Goal: Task Accomplishment & Management: Manage account settings

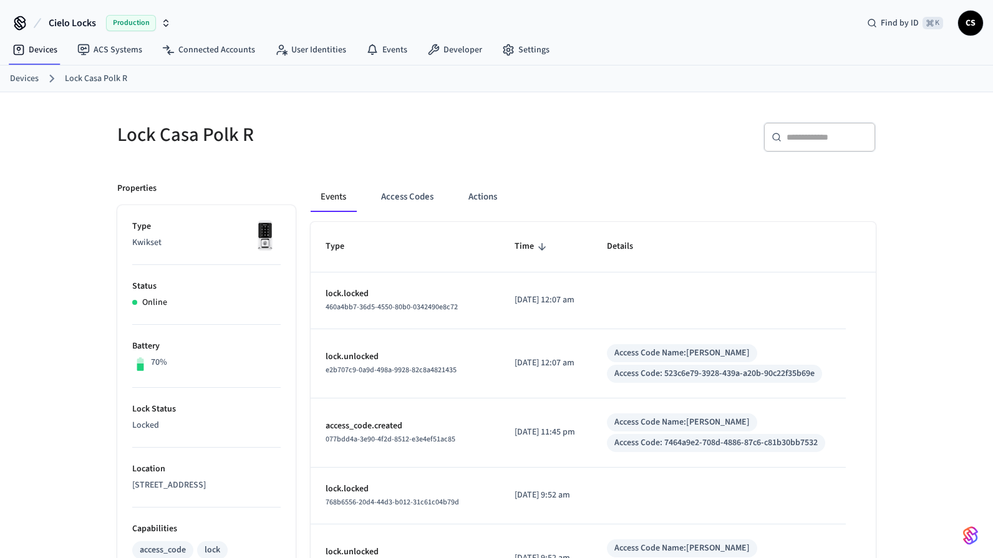
click at [27, 77] on link "Devices" at bounding box center [24, 78] width 29 height 13
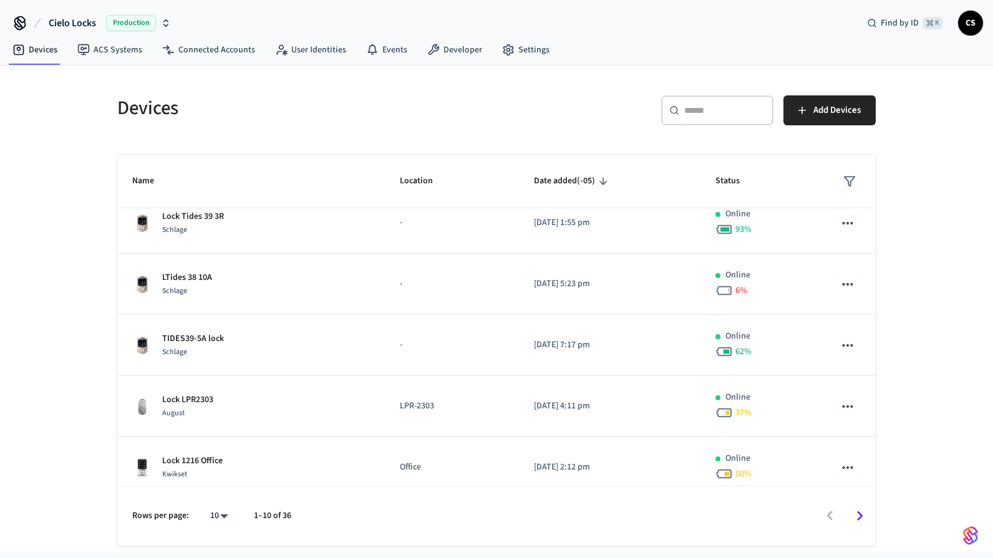
scroll to position [326, 0]
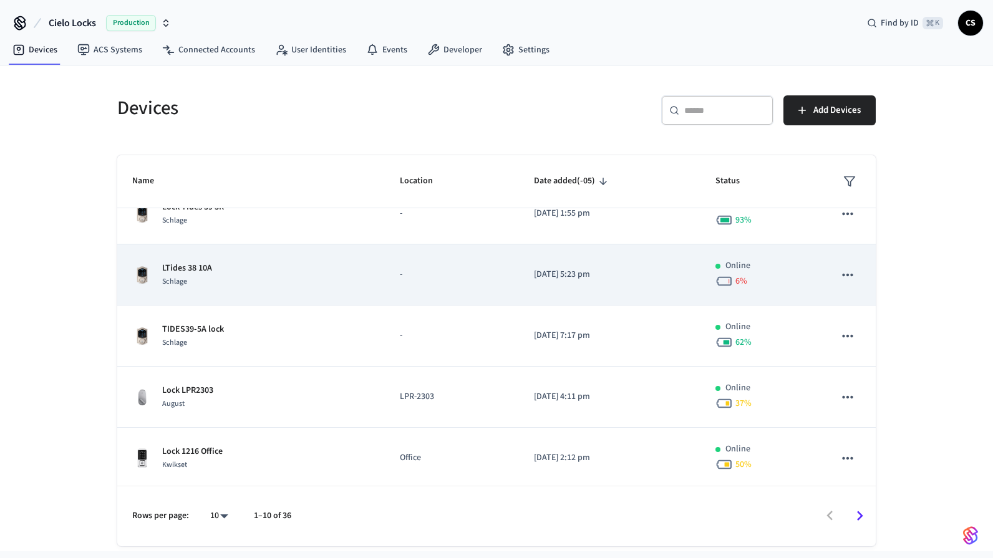
click at [225, 295] on td "LTides 38 10A Schlage" at bounding box center [251, 275] width 268 height 61
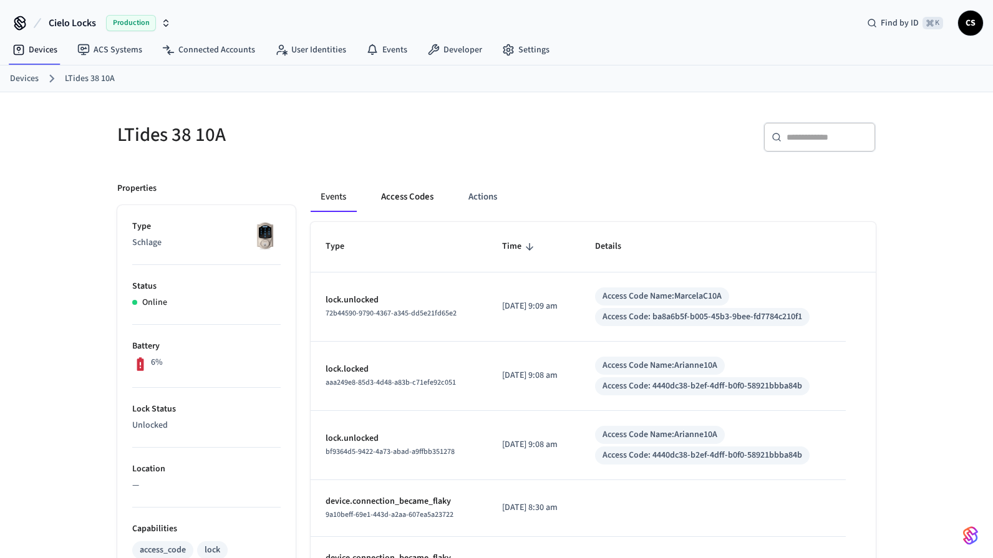
click at [425, 195] on button "Access Codes" at bounding box center [407, 197] width 72 height 30
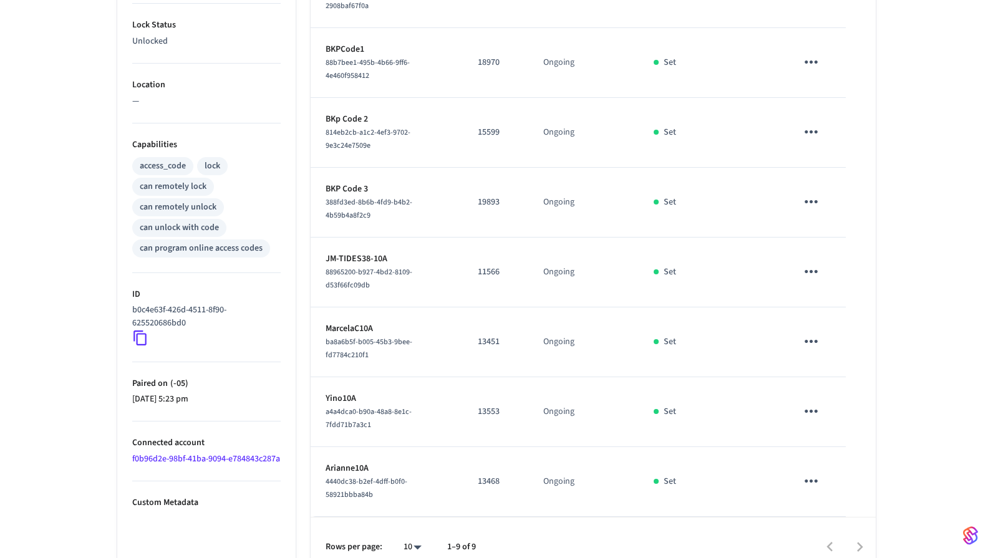
scroll to position [417, 0]
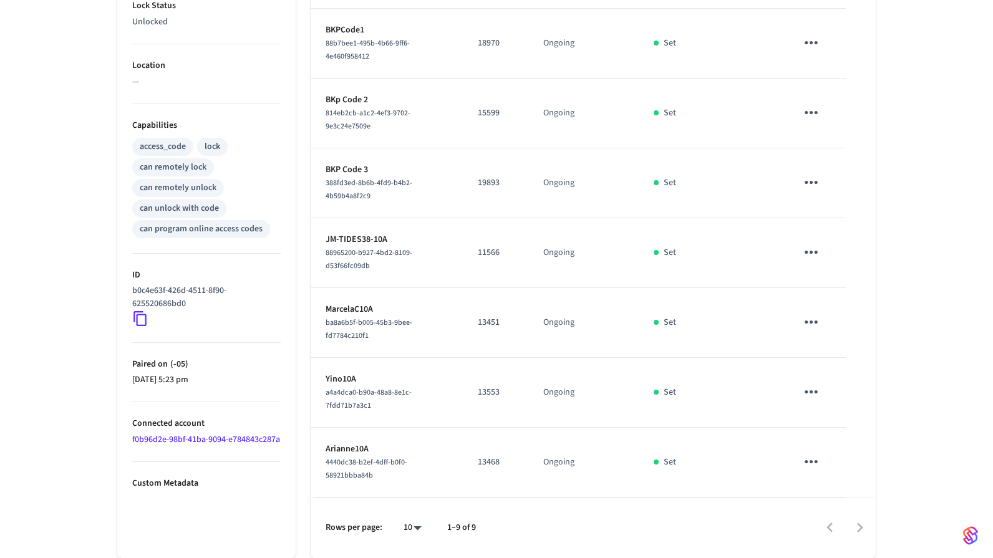
click at [663, 463] on div "Set" at bounding box center [674, 462] width 41 height 13
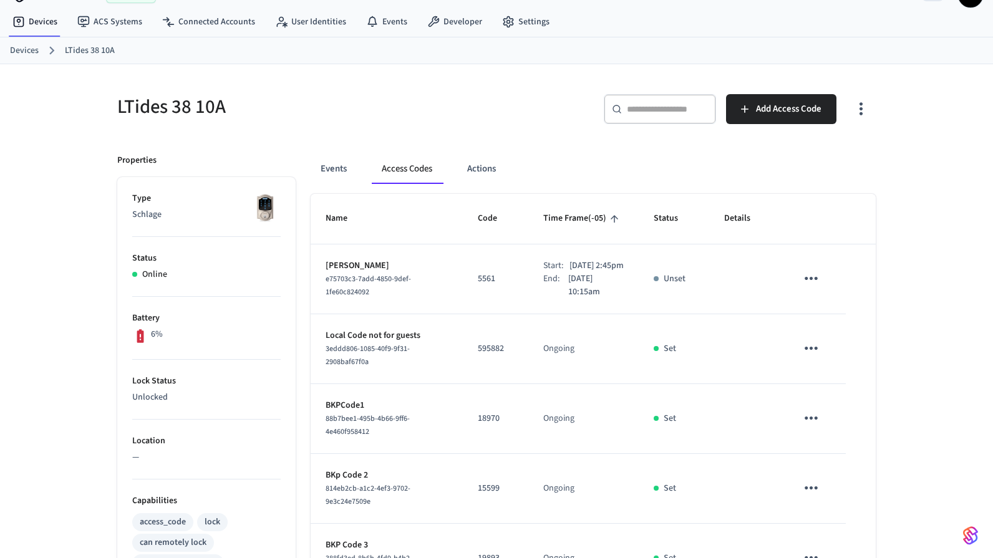
scroll to position [0, 0]
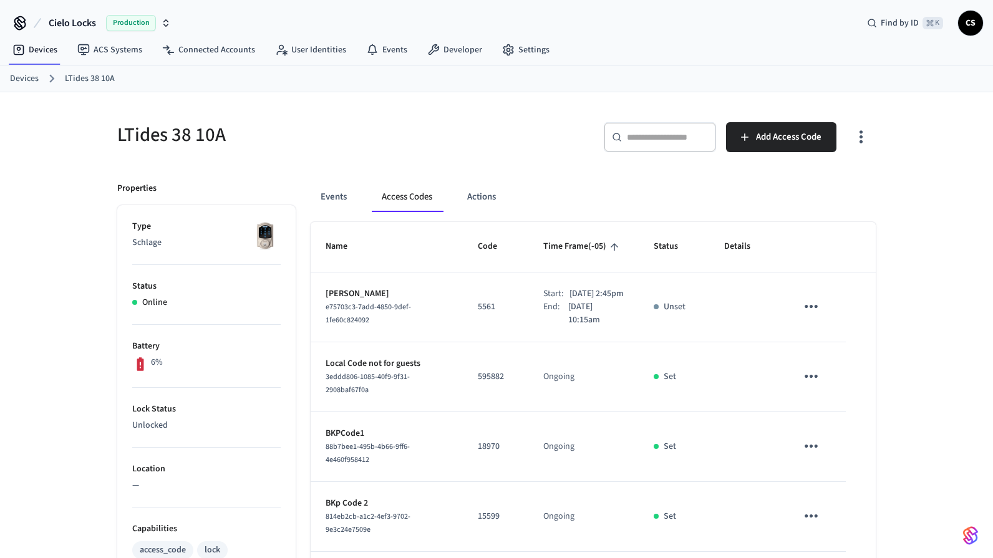
click at [25, 80] on link "Devices" at bounding box center [24, 78] width 29 height 13
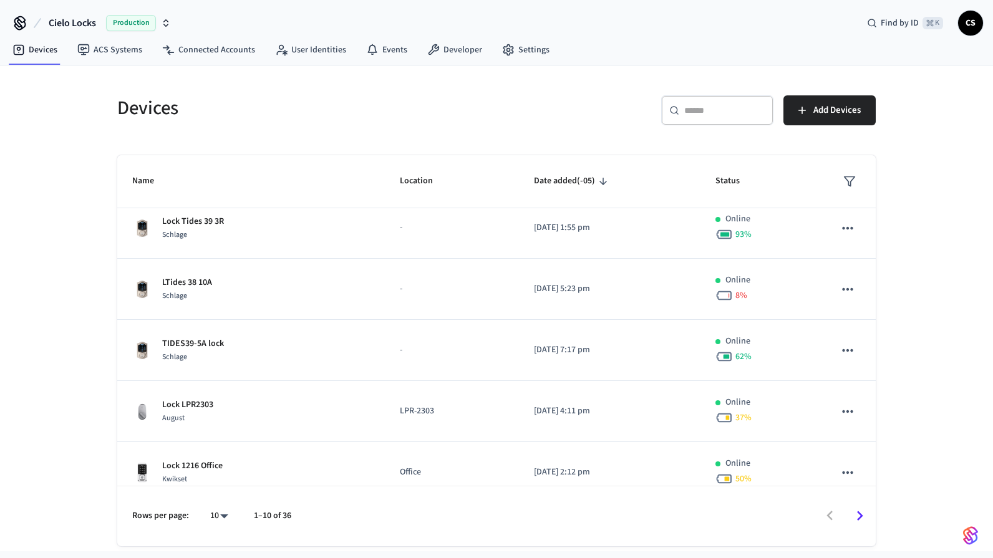
scroll to position [329, 0]
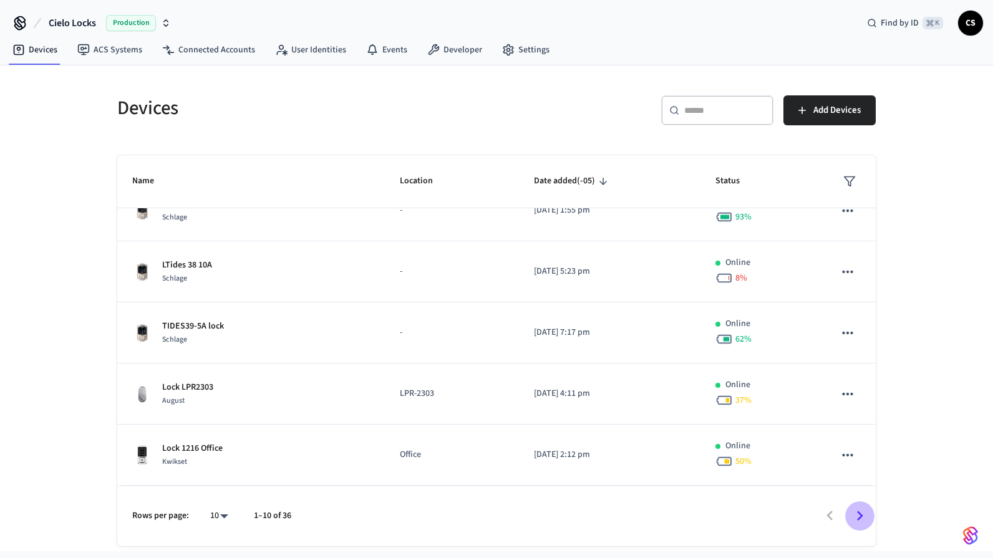
click at [865, 516] on icon "Go to next page" at bounding box center [859, 515] width 19 height 19
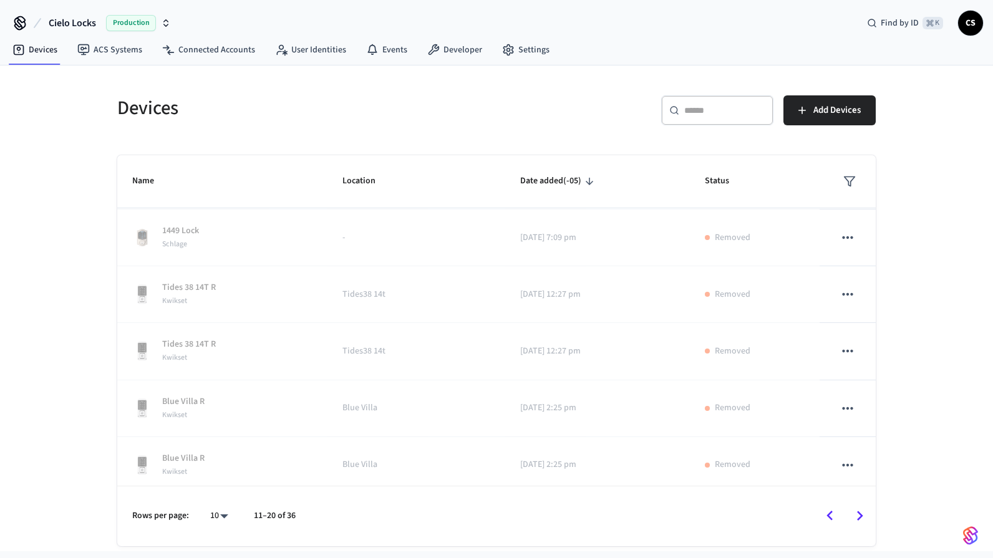
scroll to position [188, 0]
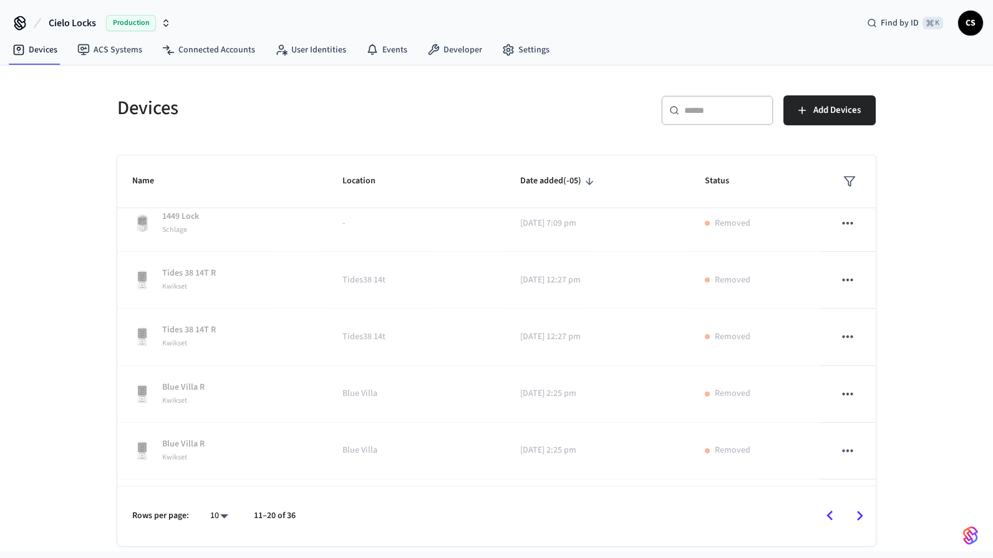
click at [830, 514] on icon "Go to previous page" at bounding box center [830, 516] width 6 height 10
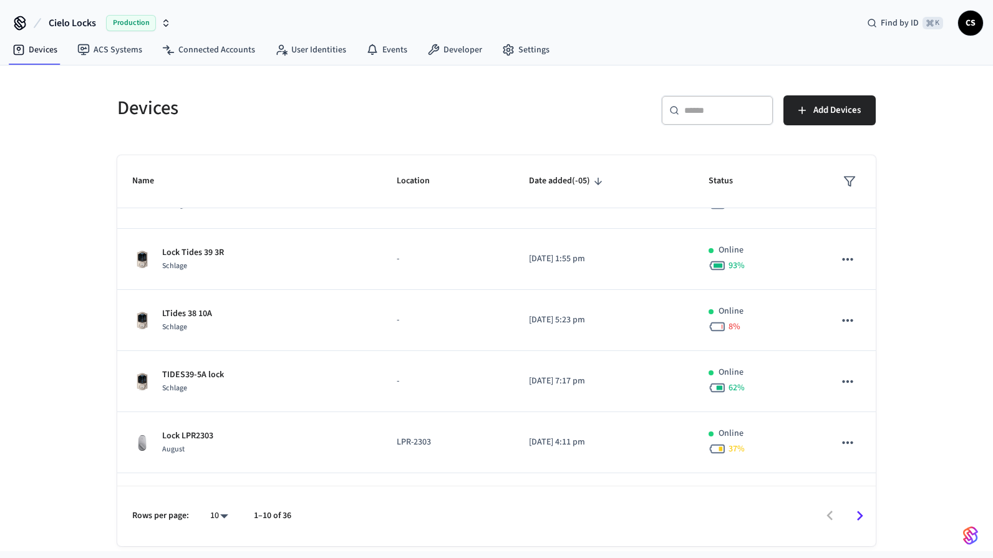
scroll to position [455, 0]
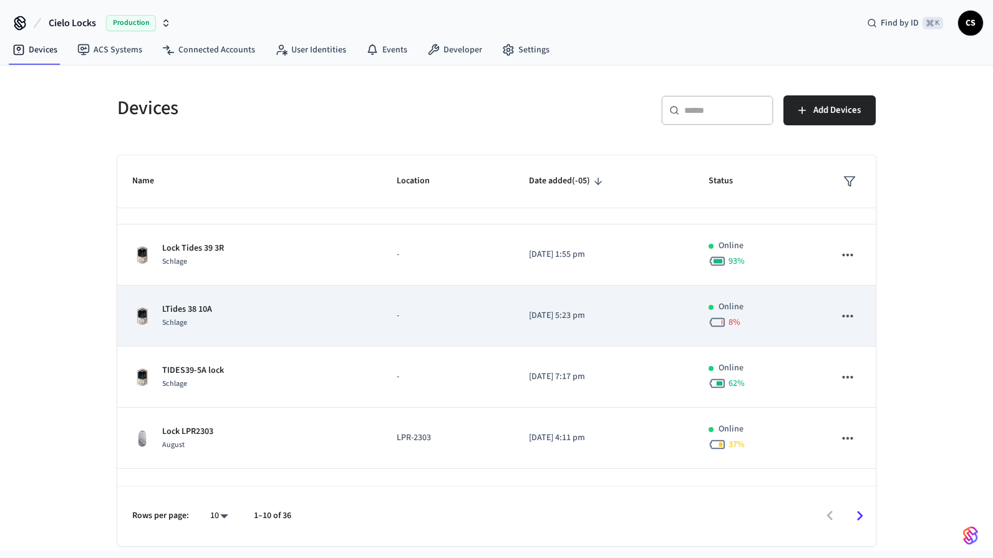
click at [223, 313] on div "LTides 38 10A Schlage" at bounding box center [249, 316] width 235 height 26
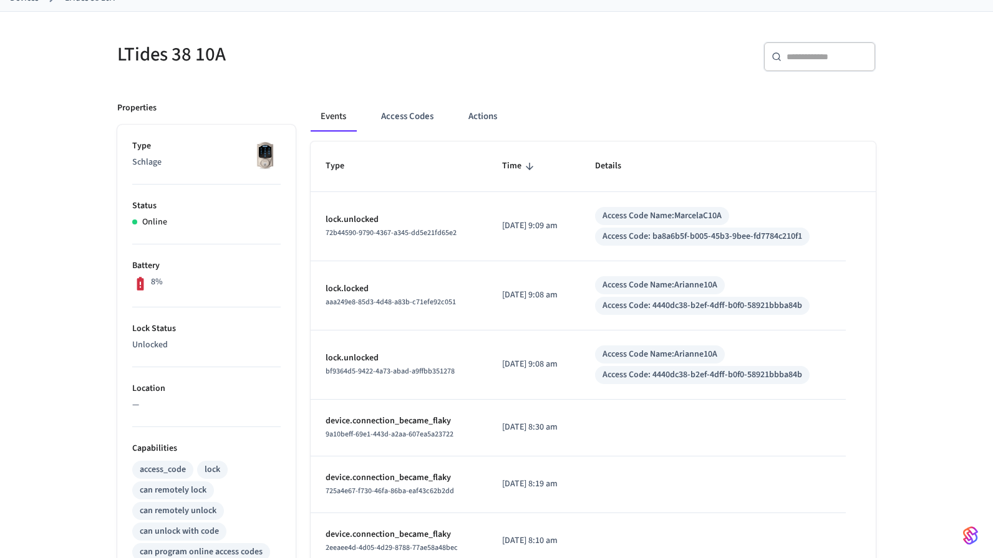
scroll to position [93, 0]
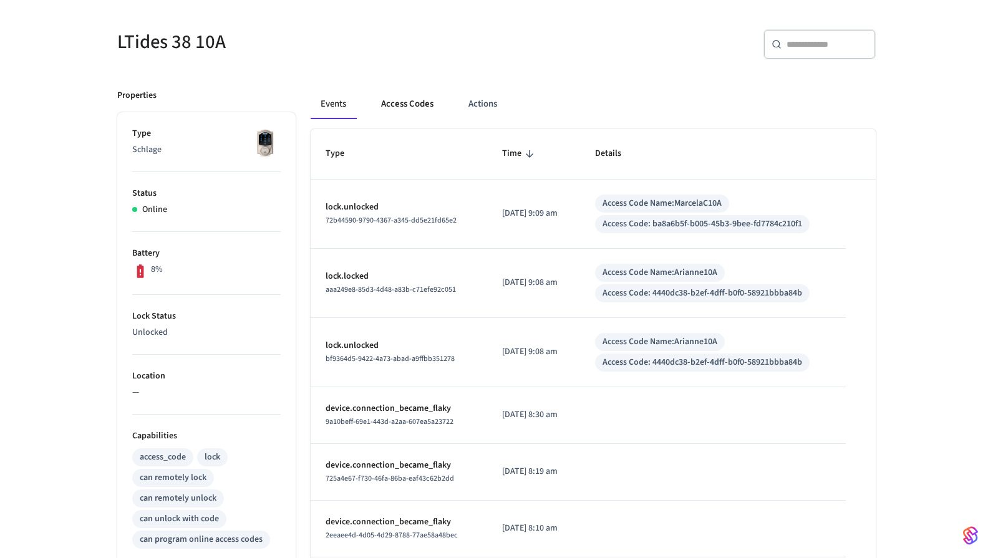
click at [394, 103] on button "Access Codes" at bounding box center [407, 104] width 72 height 30
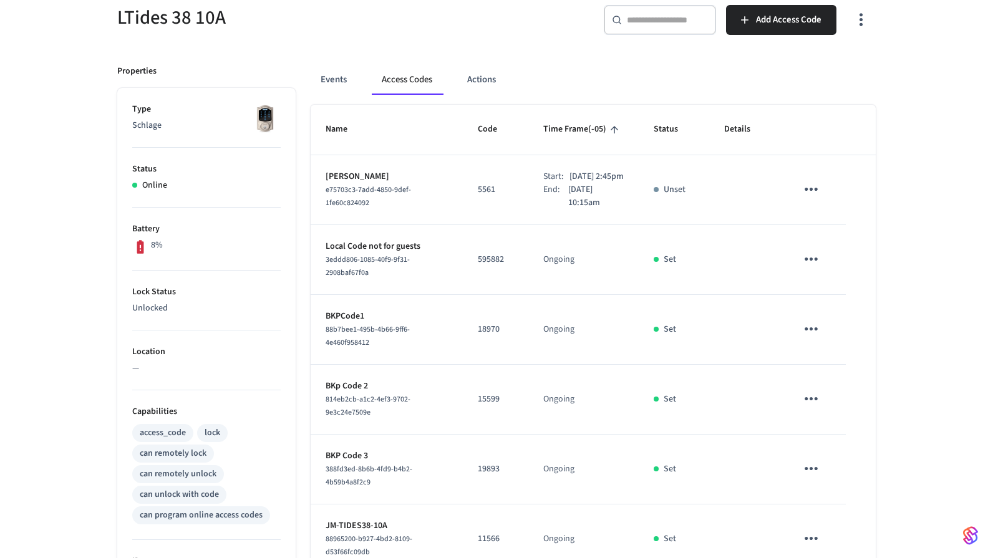
scroll to position [417, 0]
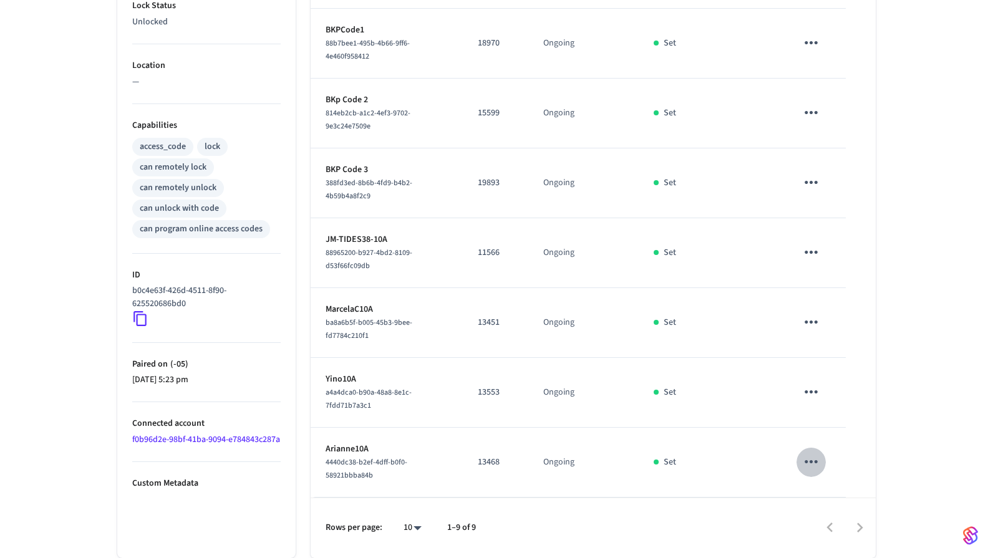
click at [806, 464] on icon "sticky table" at bounding box center [811, 461] width 19 height 19
click at [838, 492] on li "Edit" at bounding box center [841, 489] width 59 height 34
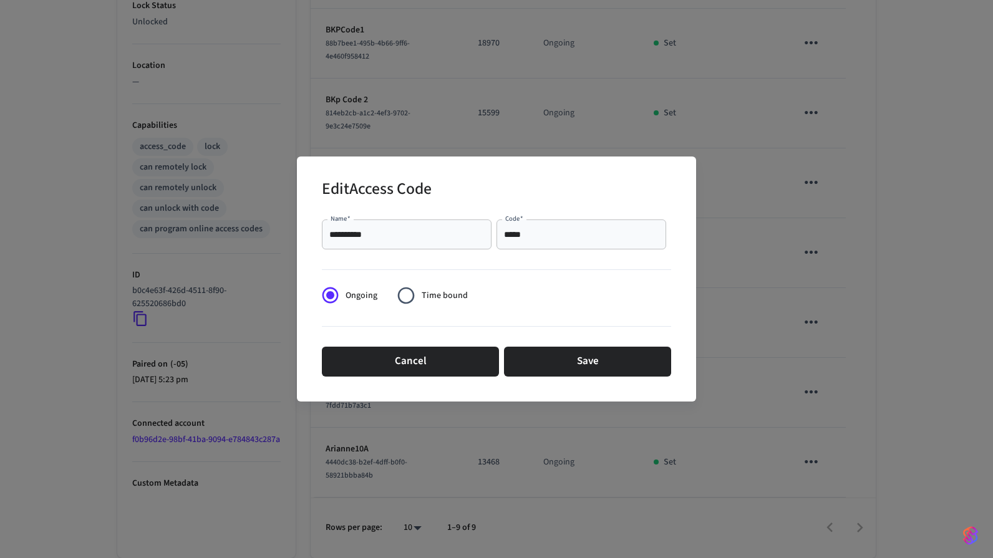
click at [511, 238] on input "*****" at bounding box center [581, 234] width 155 height 12
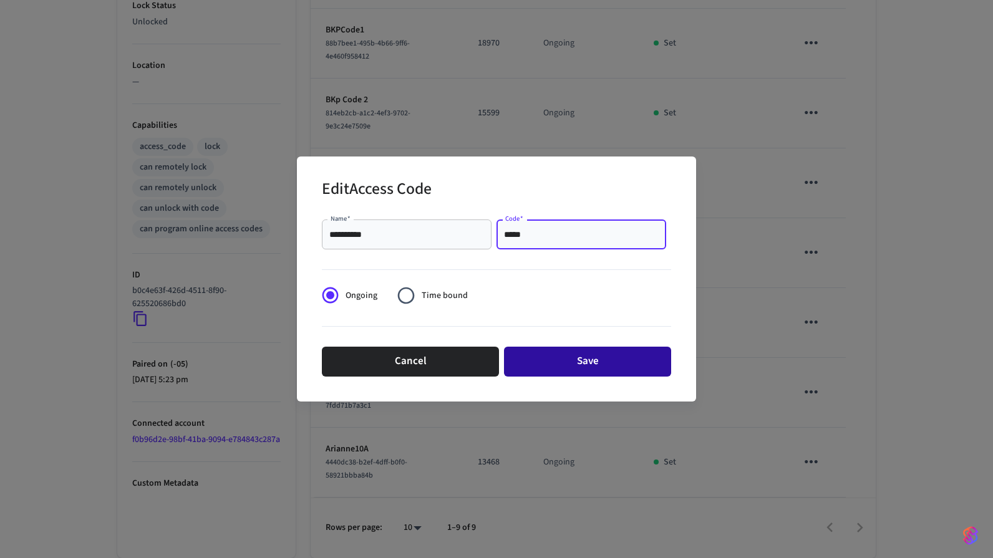
type input "*****"
click at [590, 358] on button "Save" at bounding box center [587, 362] width 167 height 30
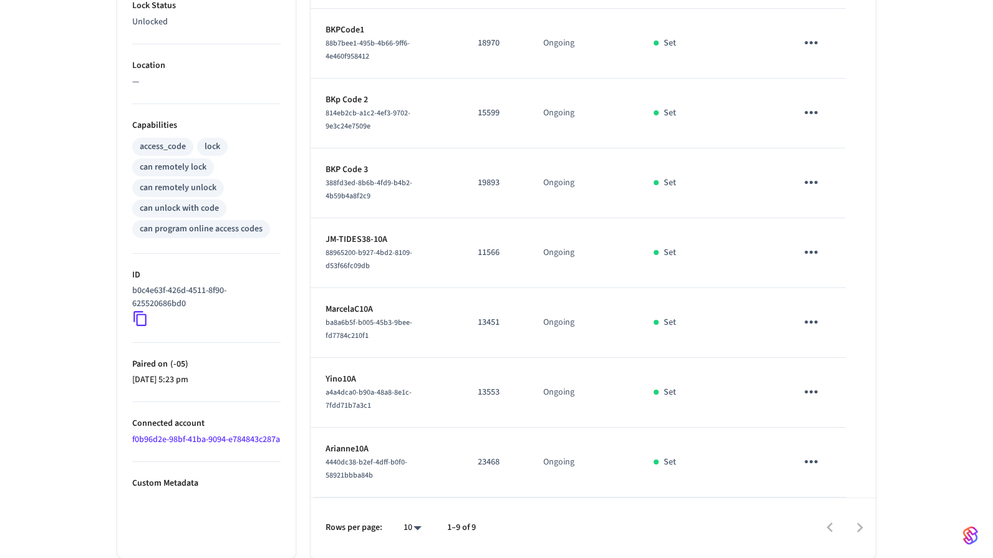
click at [593, 483] on td "Ongoing" at bounding box center [583, 463] width 110 height 70
click at [813, 463] on icon "sticky table" at bounding box center [811, 461] width 19 height 19
click at [835, 482] on li "Edit" at bounding box center [841, 489] width 59 height 34
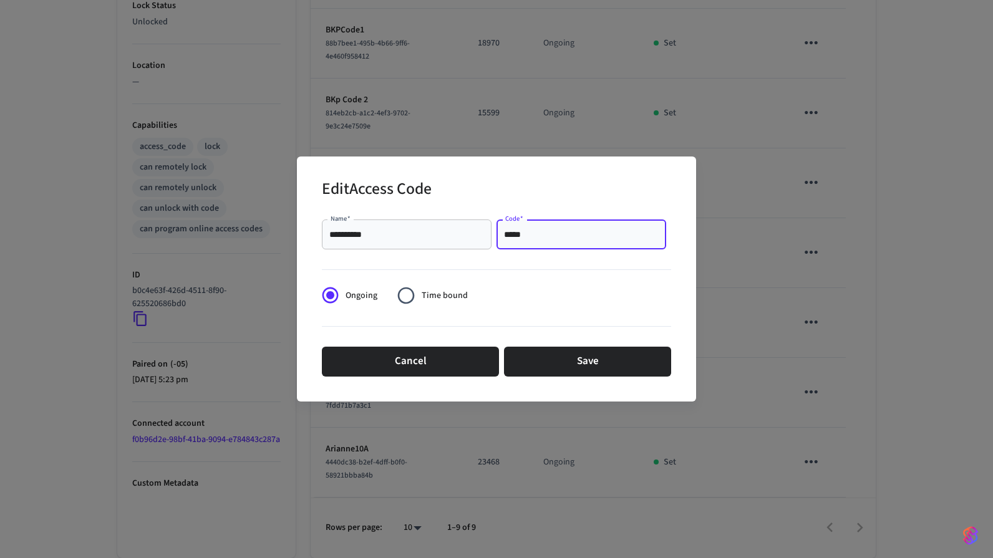
click at [508, 238] on input "*****" at bounding box center [581, 234] width 155 height 12
type input "*****"
click at [568, 351] on button "Save" at bounding box center [587, 362] width 167 height 30
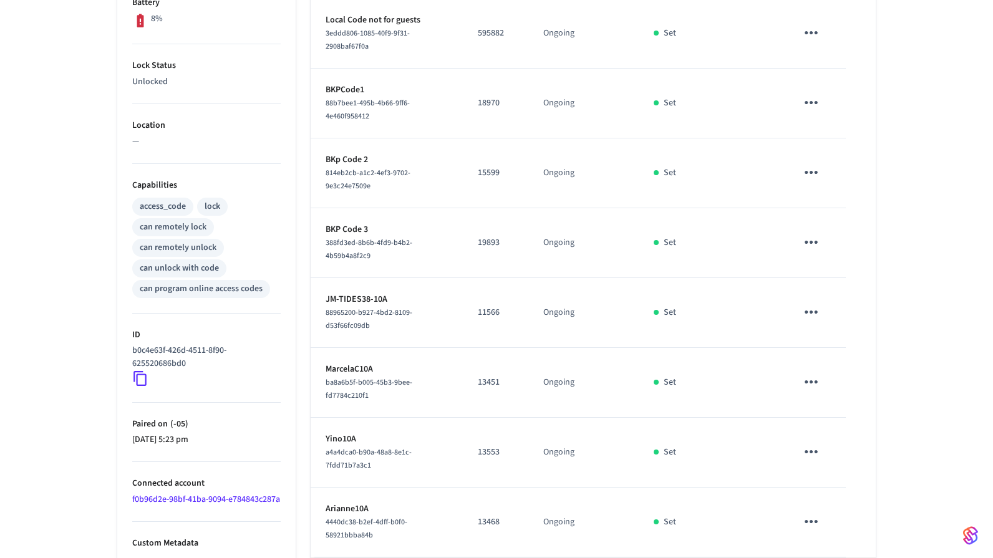
scroll to position [343, 0]
click at [478, 110] on p "18970" at bounding box center [496, 103] width 36 height 13
copy p "18970"
